Goal: Task Accomplishment & Management: Use online tool/utility

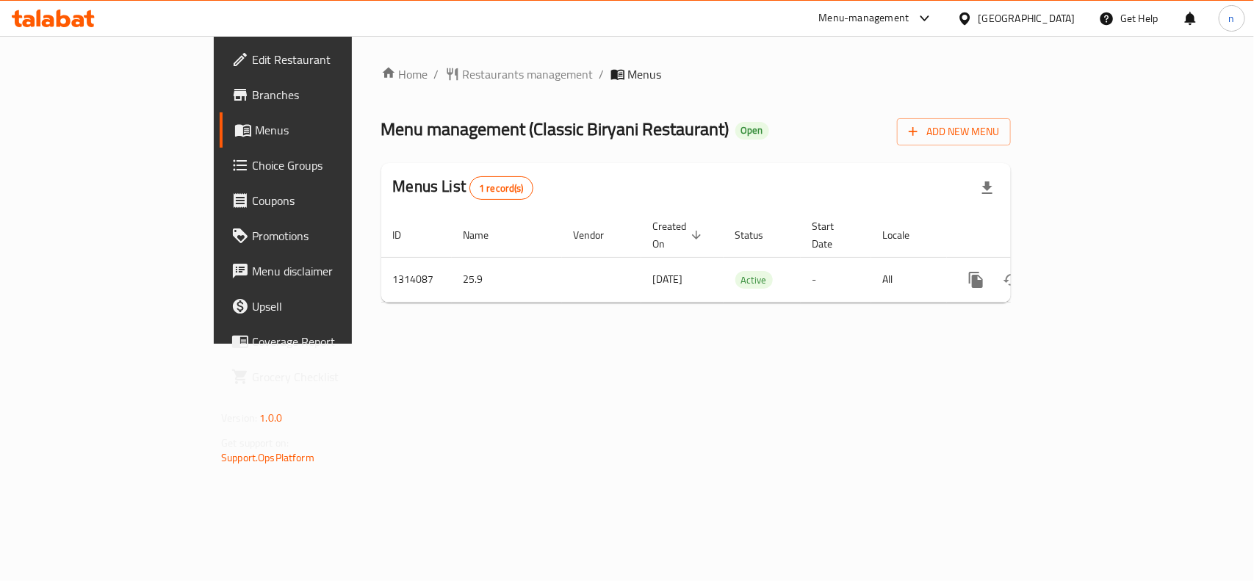
click at [252, 51] on span "Edit Restaurant" at bounding box center [331, 60] width 159 height 18
click at [252, 61] on span "Edit Restaurant" at bounding box center [331, 60] width 159 height 18
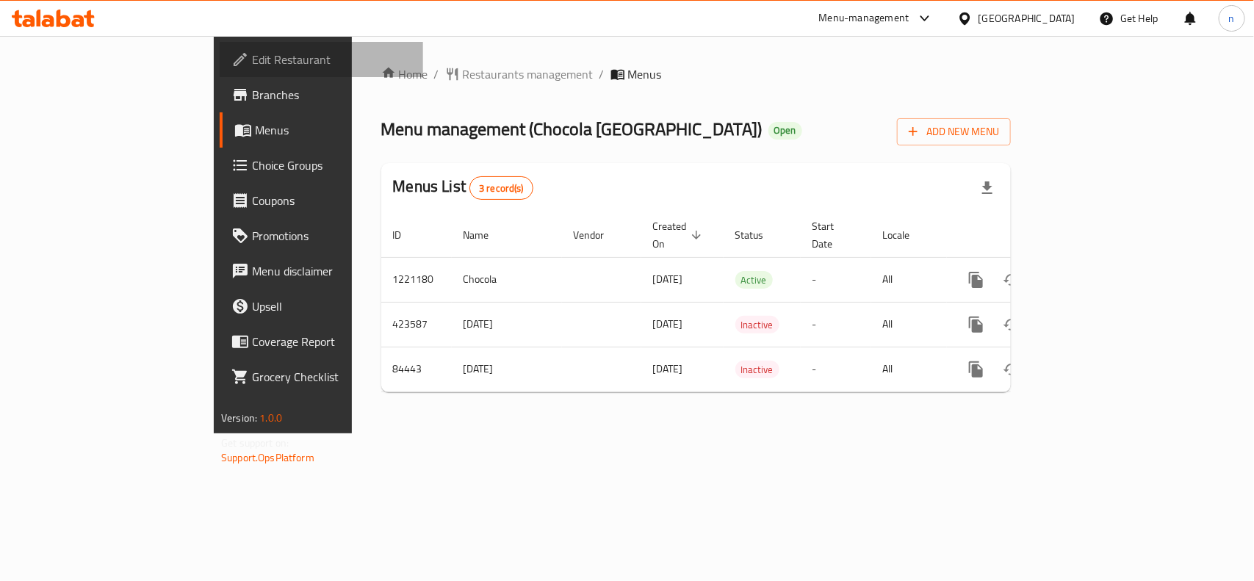
click at [252, 61] on span "Edit Restaurant" at bounding box center [331, 60] width 159 height 18
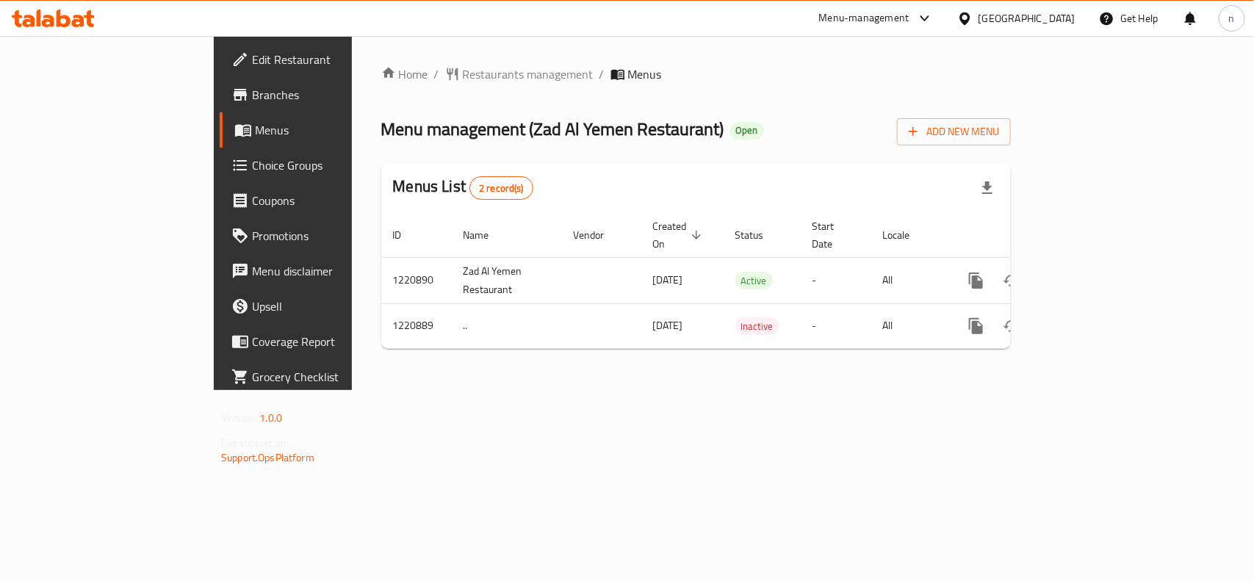
click at [252, 64] on span "Edit Restaurant" at bounding box center [331, 60] width 159 height 18
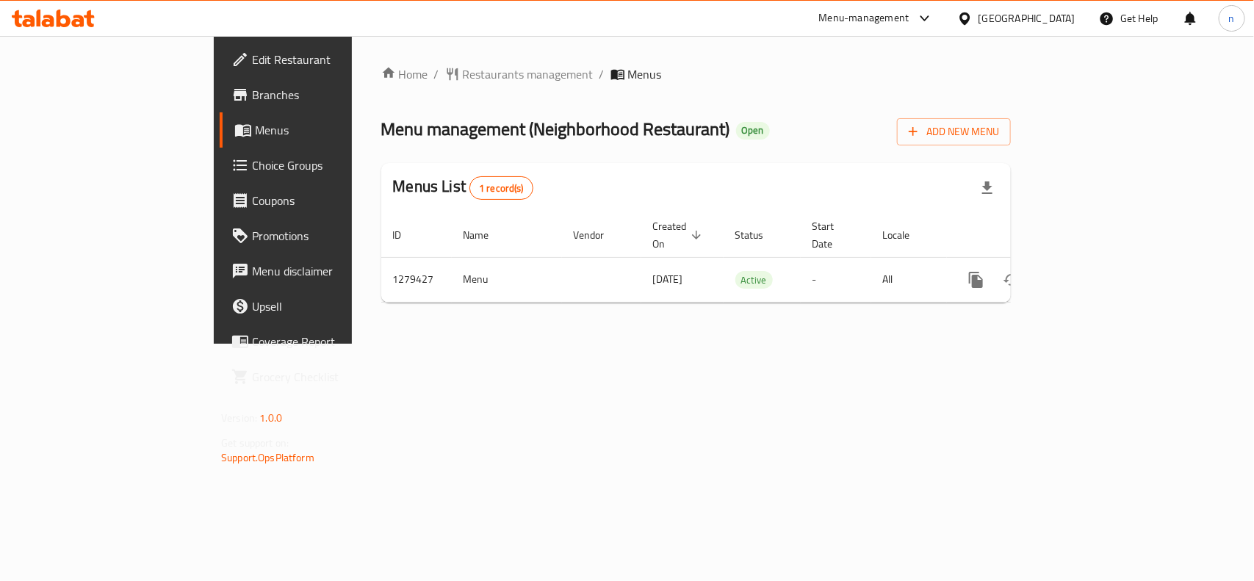
click at [252, 61] on span "Edit Restaurant" at bounding box center [331, 60] width 159 height 18
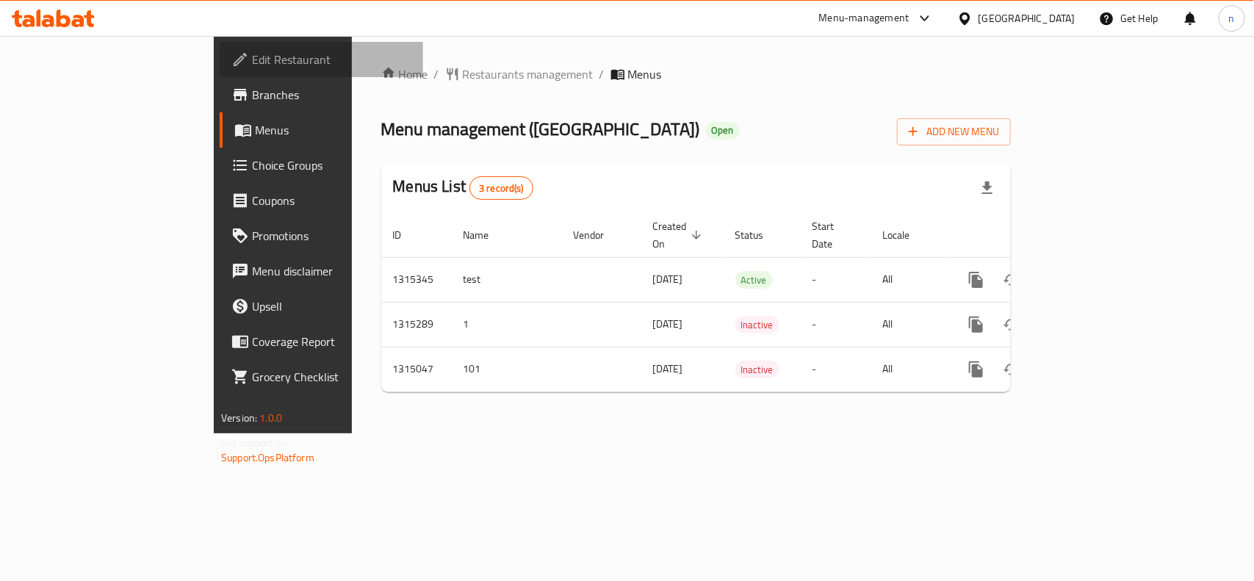
click at [252, 63] on span "Edit Restaurant" at bounding box center [331, 60] width 159 height 18
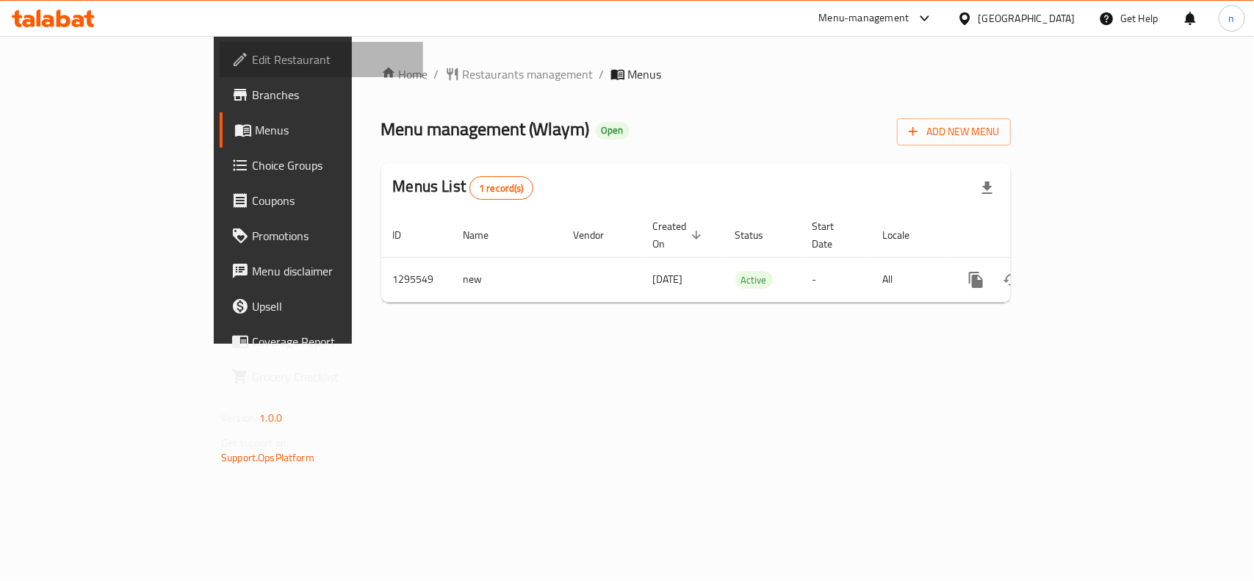
click at [252, 61] on span "Edit Restaurant" at bounding box center [331, 60] width 159 height 18
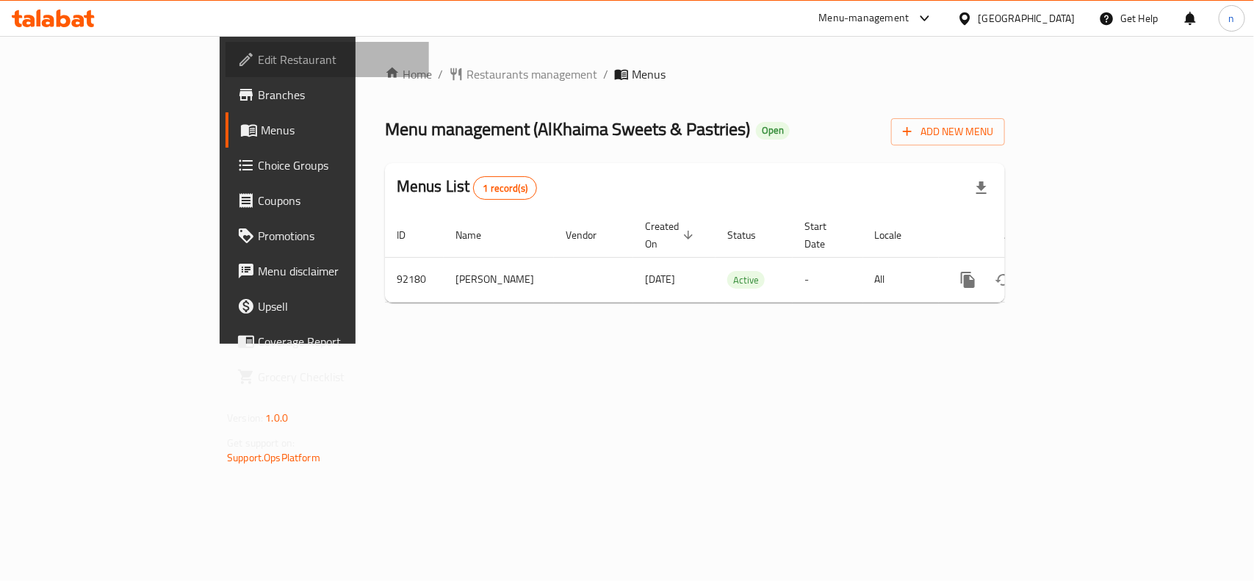
drag, startPoint x: 103, startPoint y: 62, endPoint x: 192, endPoint y: 57, distance: 89.0
click at [258, 62] on span "Edit Restaurant" at bounding box center [337, 60] width 159 height 18
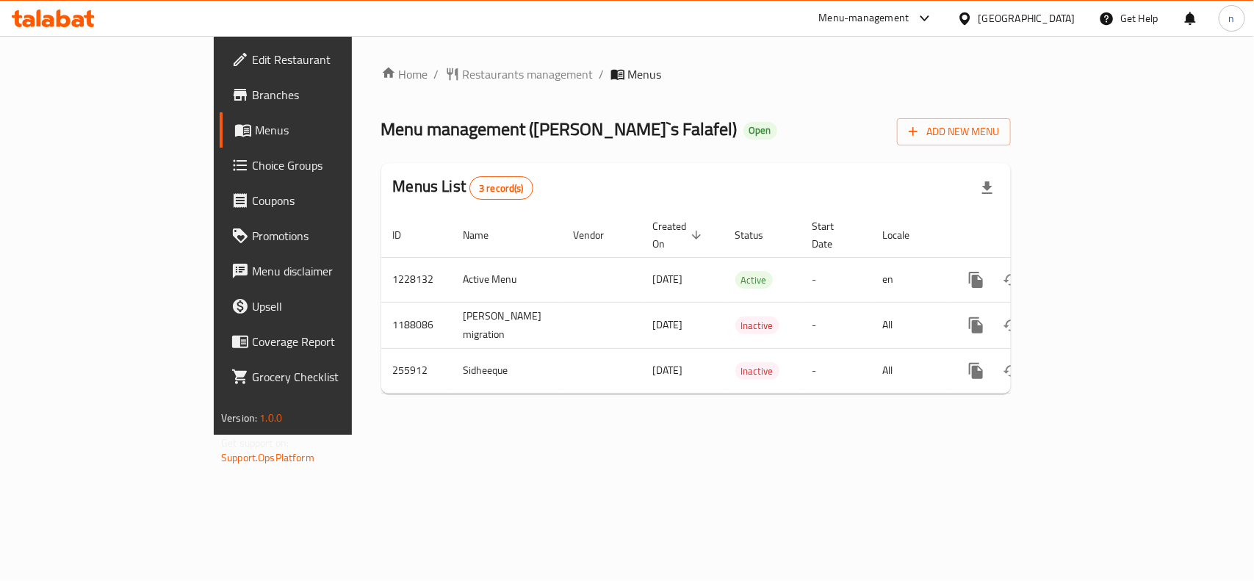
drag, startPoint x: 72, startPoint y: 57, endPoint x: 107, endPoint y: 56, distance: 35.3
click at [252, 57] on span "Edit Restaurant" at bounding box center [331, 60] width 159 height 18
